Goal: Information Seeking & Learning: Learn about a topic

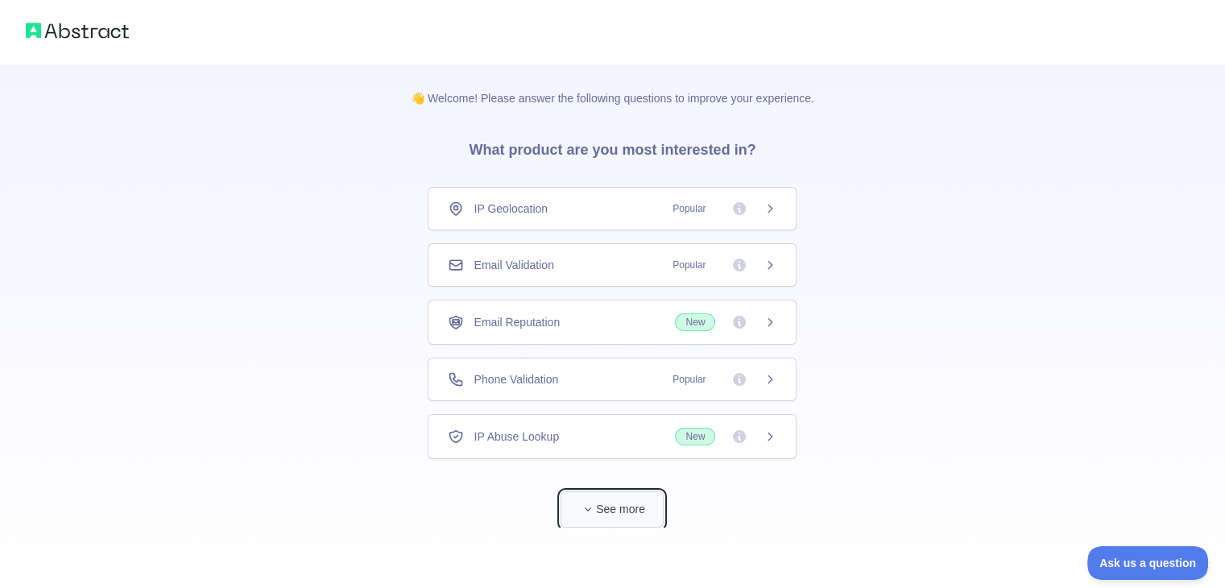
click at [585, 506] on icon "button" at bounding box center [588, 509] width 10 height 10
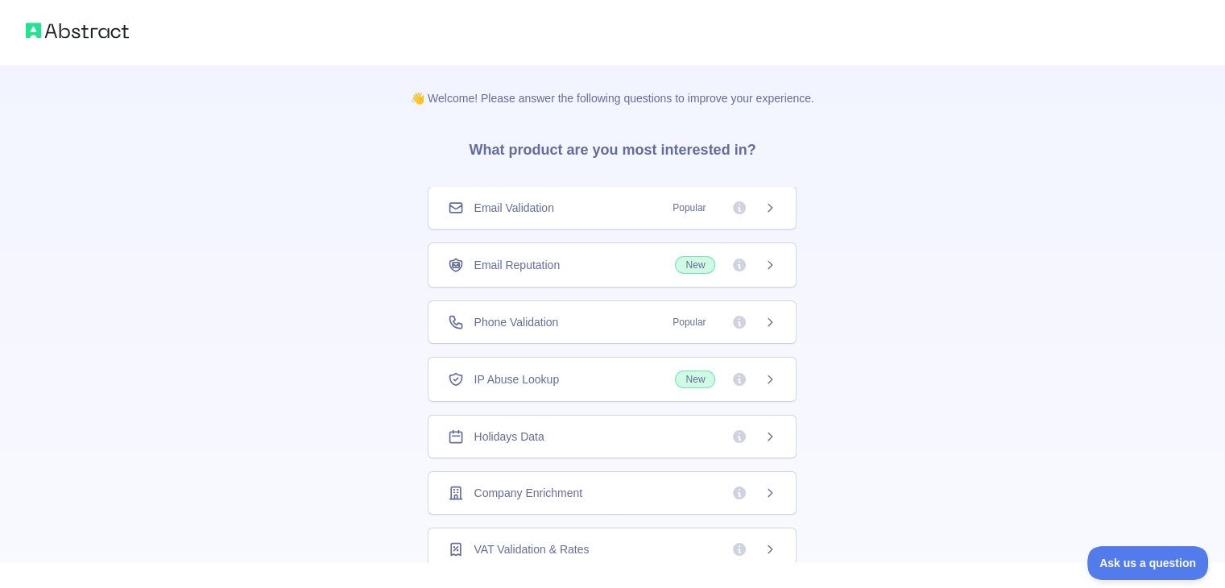
click at [532, 381] on span "IP Abuse Lookup" at bounding box center [515, 379] width 85 height 16
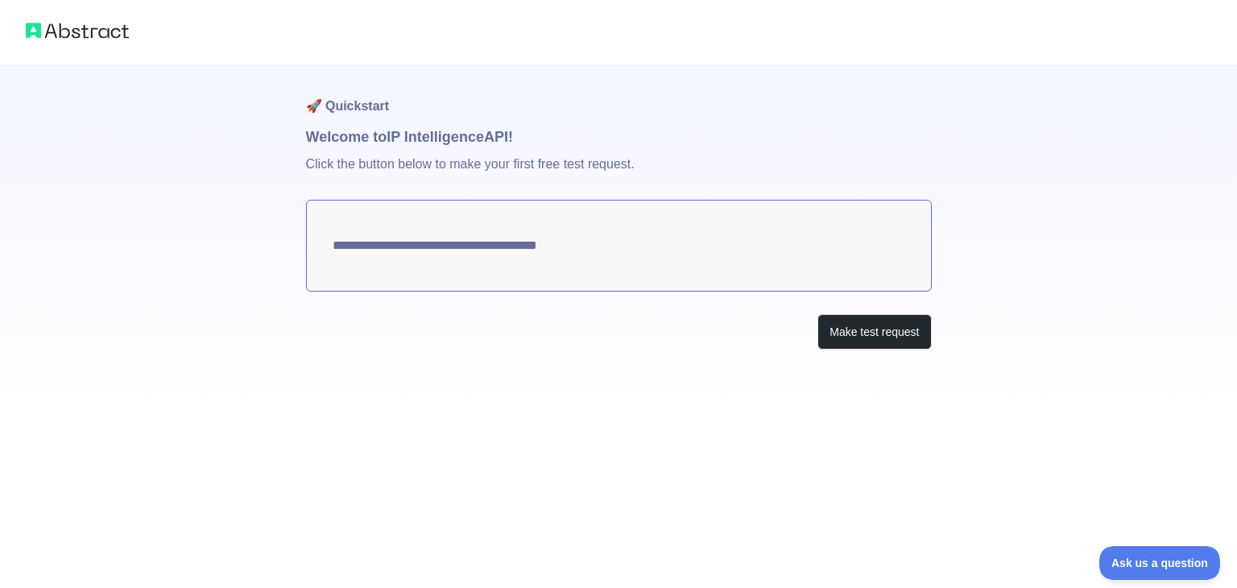
type textarea "**********"
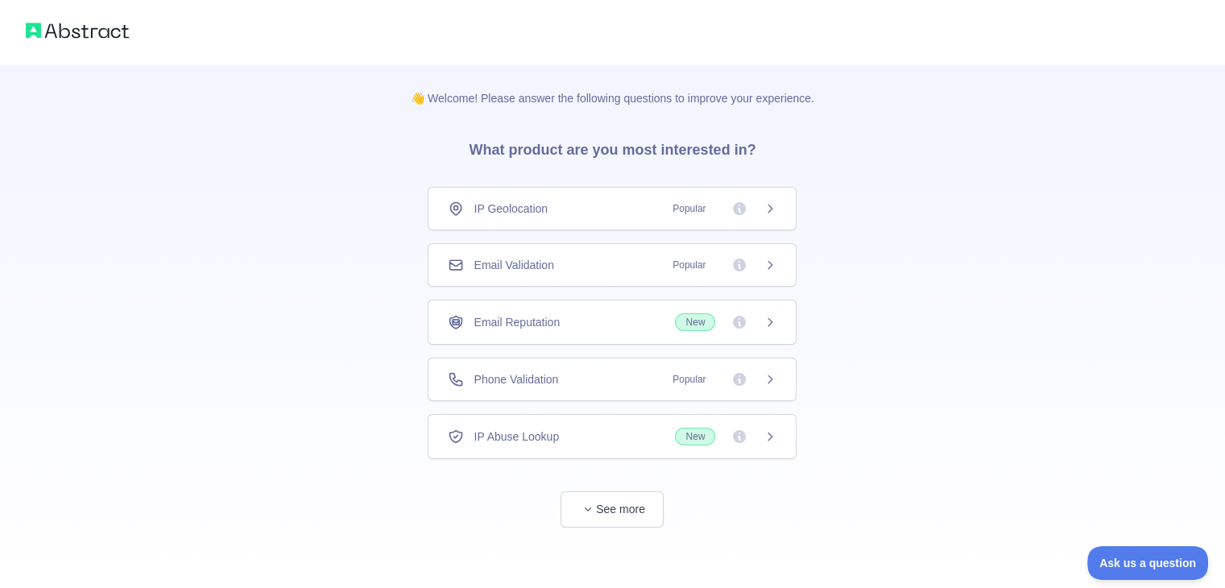
click at [527, 211] on span "IP Geolocation" at bounding box center [510, 209] width 74 height 16
click at [109, 38] on img at bounding box center [77, 30] width 103 height 23
click at [109, 35] on img at bounding box center [77, 30] width 103 height 23
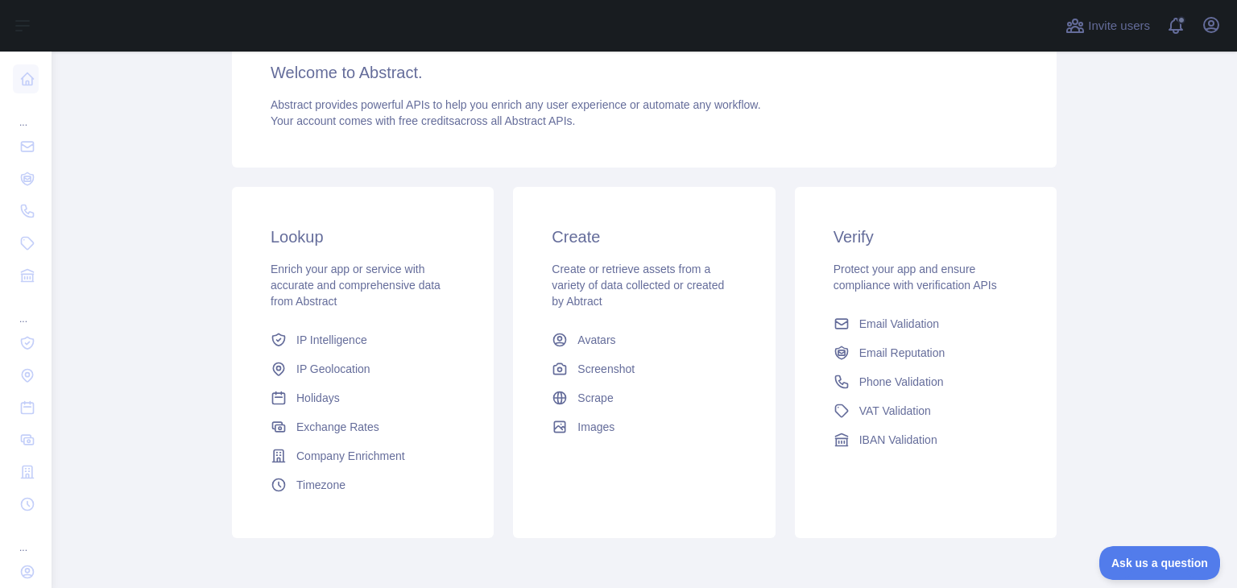
scroll to position [161, 0]
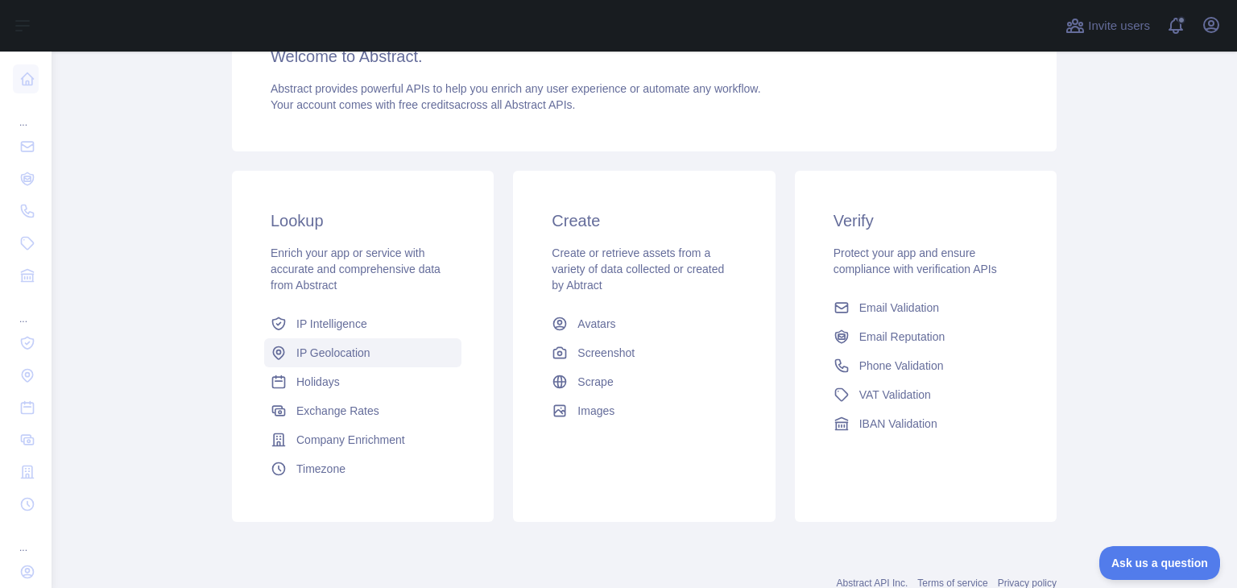
click at [323, 349] on span "IP Geolocation" at bounding box center [333, 353] width 74 height 16
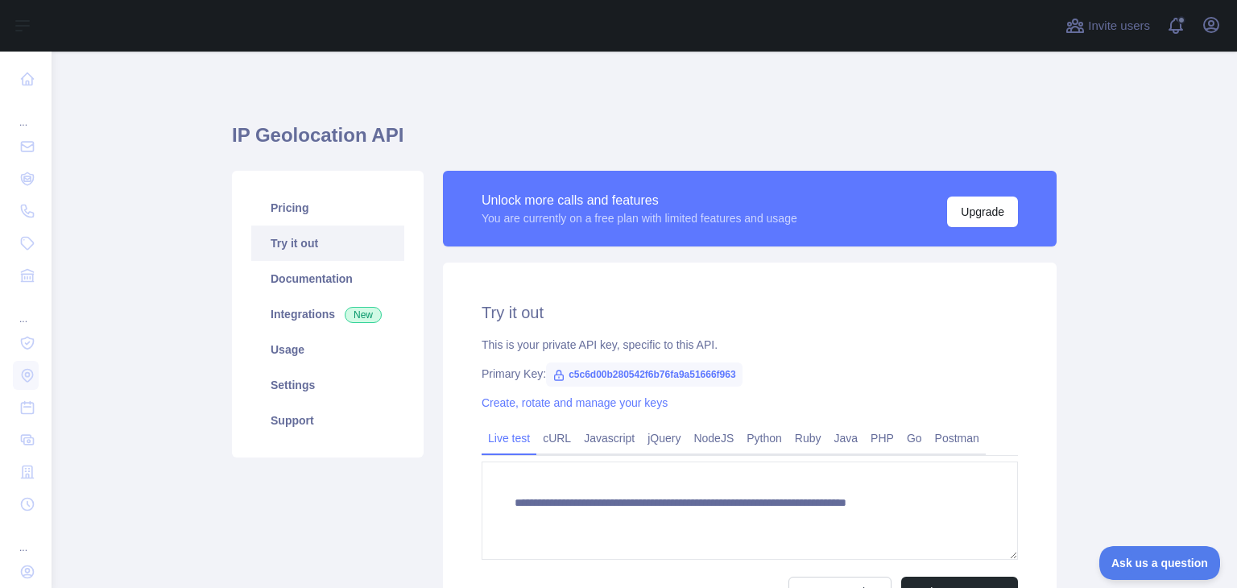
type textarea "**********"
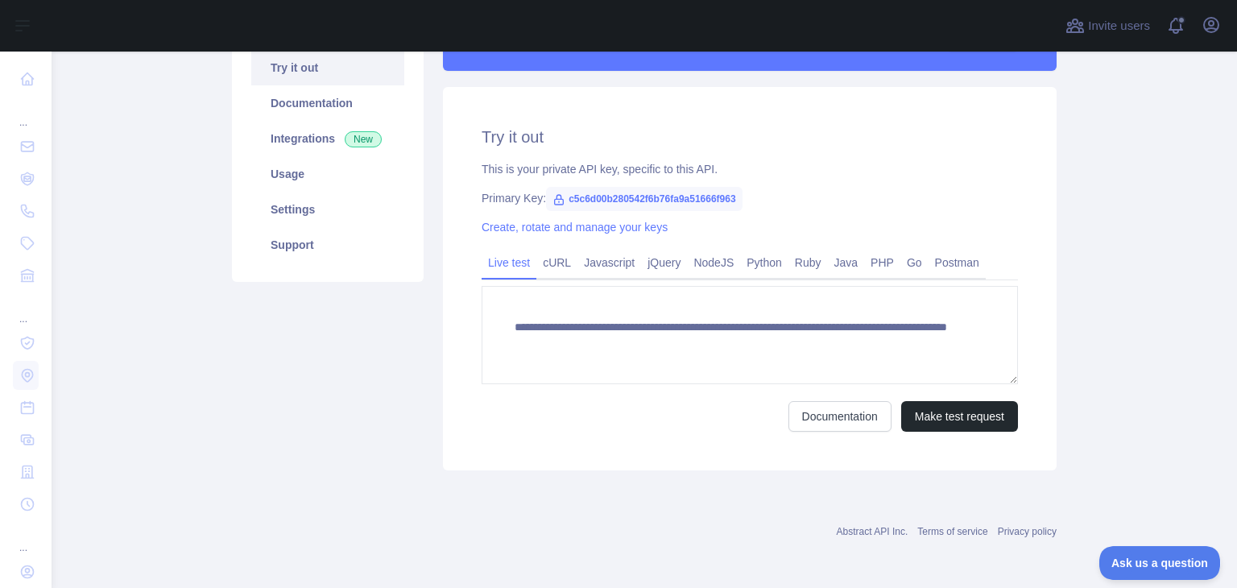
scroll to position [176, 0]
click at [558, 197] on span "c5c6d00b280542f6b76fa9a51666f963" at bounding box center [644, 198] width 196 height 24
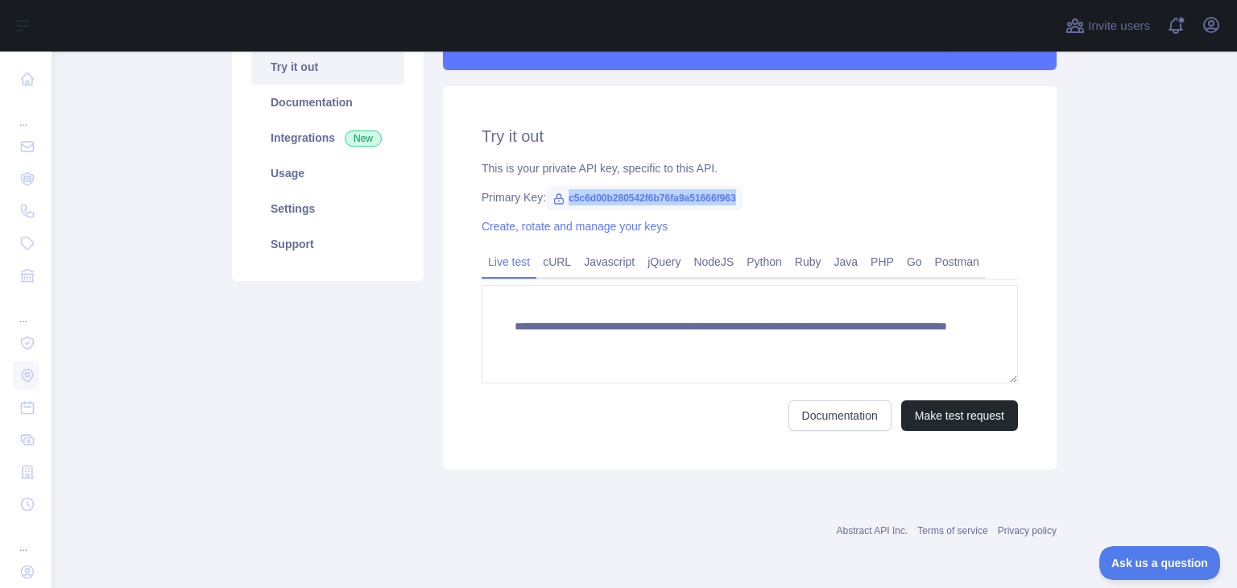
drag, startPoint x: 559, startPoint y: 197, endPoint x: 736, endPoint y: 195, distance: 177.2
click at [736, 195] on div "Primary Key: c5c6d00b280542f6b76fa9a51666f963" at bounding box center [750, 197] width 536 height 16
copy span "c5c6d00b280542f6b76fa9a51666f963"
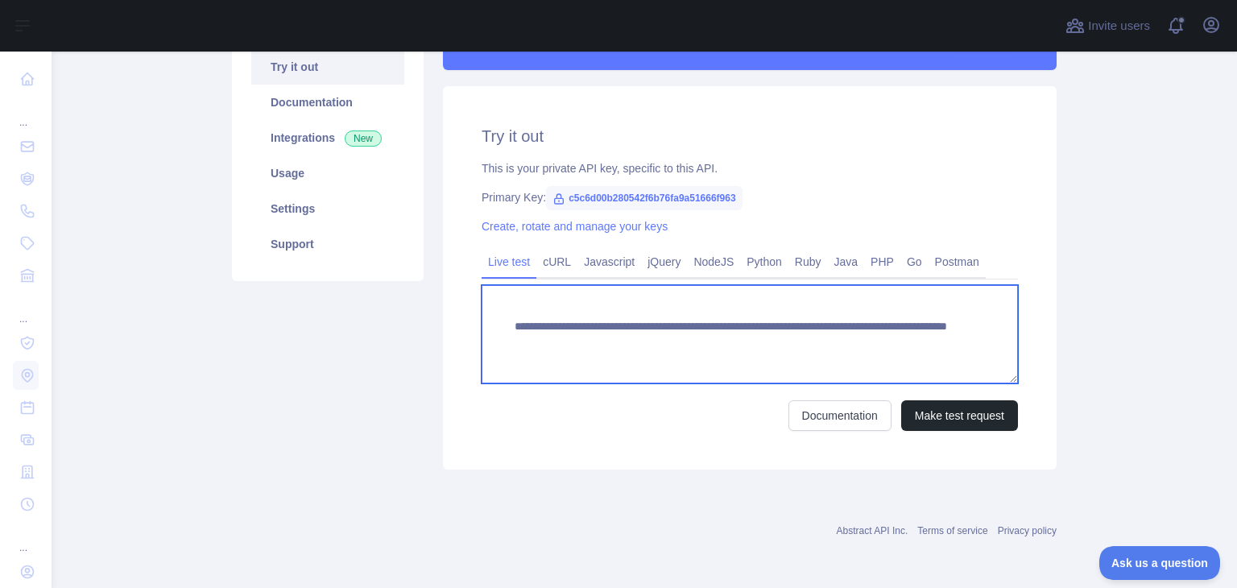
drag, startPoint x: 508, startPoint y: 326, endPoint x: 719, endPoint y: 326, distance: 211.0
click at [721, 327] on textarea "**********" at bounding box center [750, 334] width 536 height 98
